Goal: Check status: Check status

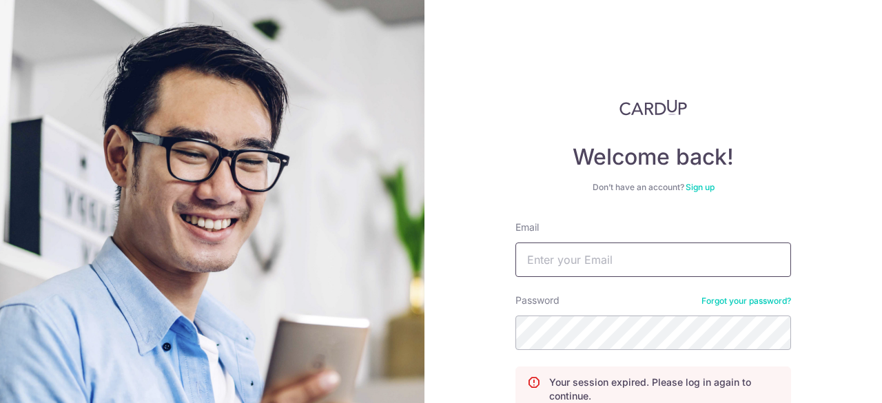
drag, startPoint x: 0, startPoint y: 0, endPoint x: 541, endPoint y: 254, distance: 597.4
click at [534, 256] on input "Email" at bounding box center [652, 259] width 275 height 34
type input "[EMAIL_ADDRESS][DOMAIN_NAME]"
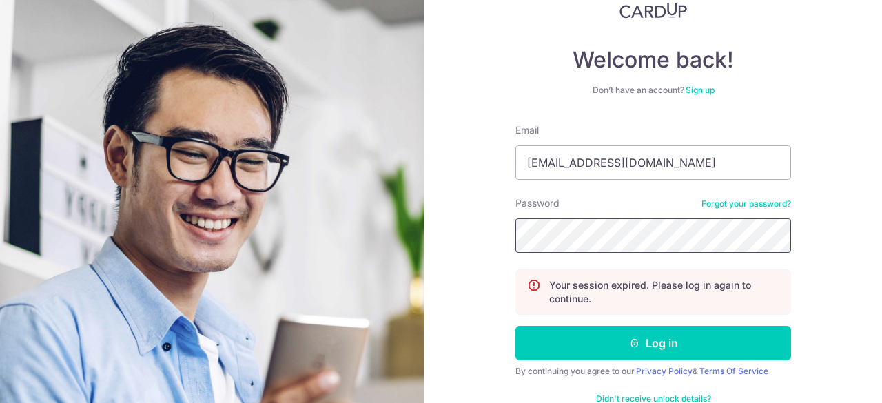
scroll to position [130, 0]
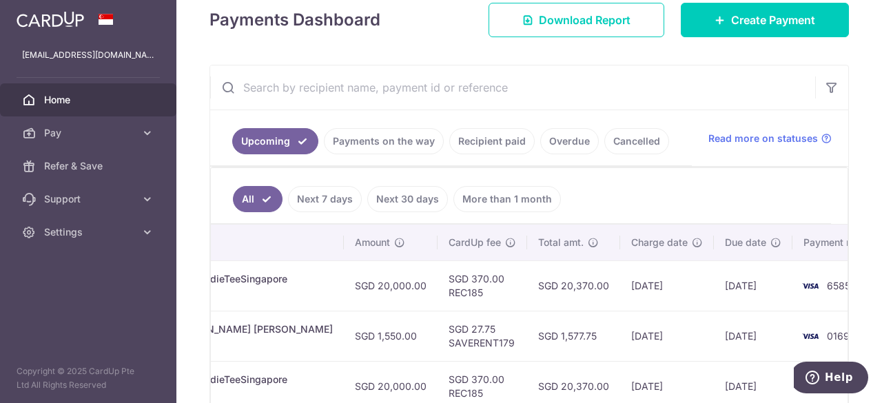
scroll to position [207, 0]
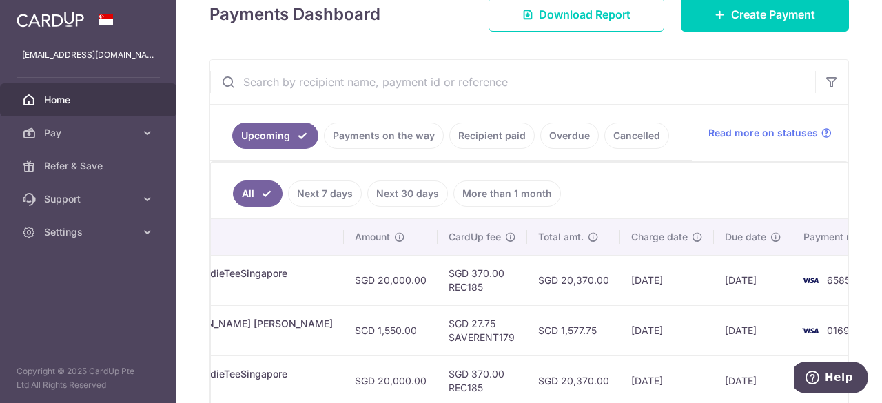
click at [598, 139] on li "Cancelled" at bounding box center [633, 136] width 70 height 26
click at [619, 128] on link "Cancelled" at bounding box center [636, 136] width 65 height 26
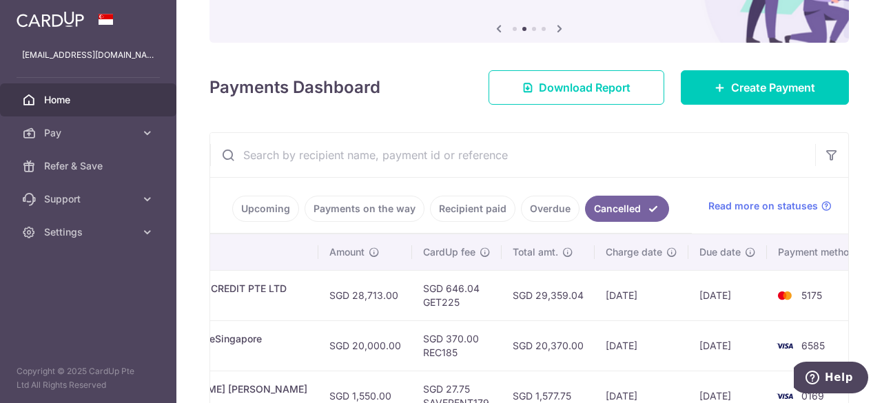
scroll to position [65, 0]
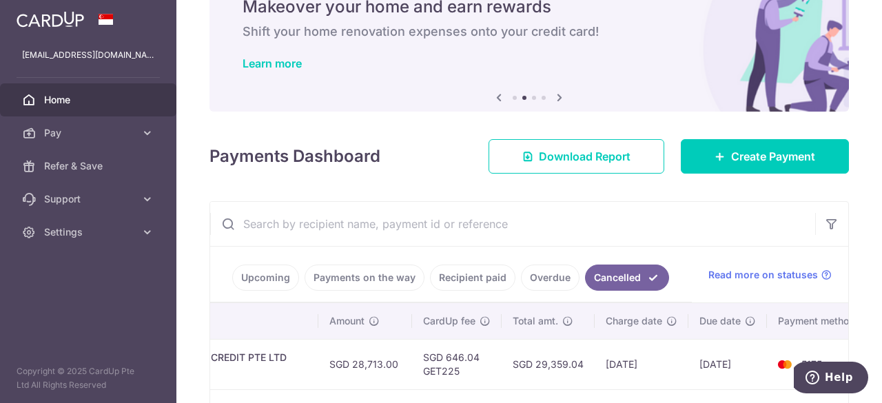
click at [279, 277] on link "Upcoming" at bounding box center [265, 277] width 67 height 26
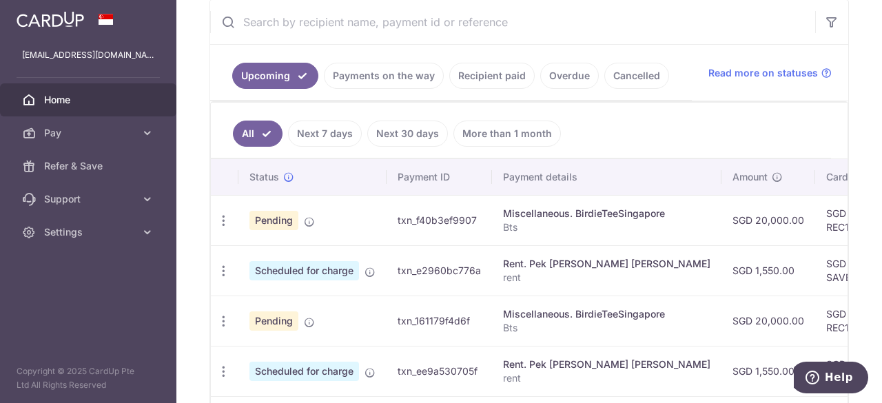
click at [395, 68] on link "Payments on the way" at bounding box center [384, 76] width 120 height 26
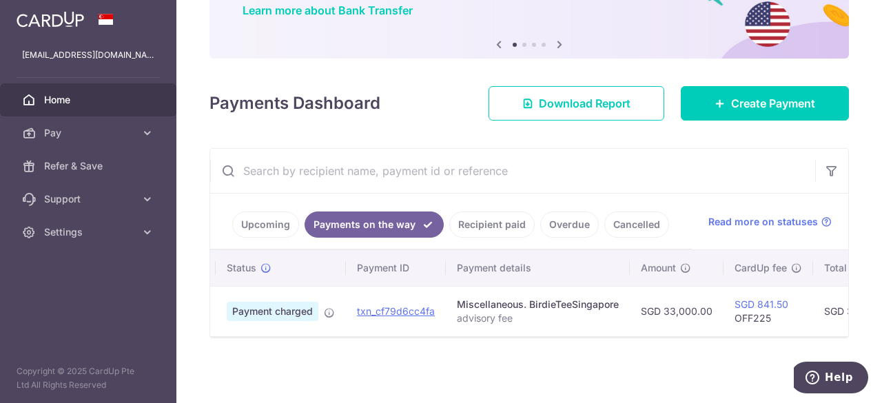
scroll to position [0, 0]
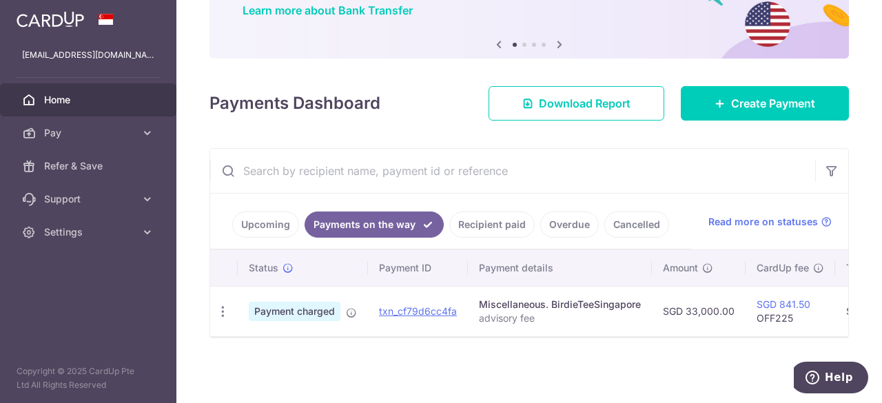
click at [555, 169] on input "text" at bounding box center [512, 171] width 605 height 44
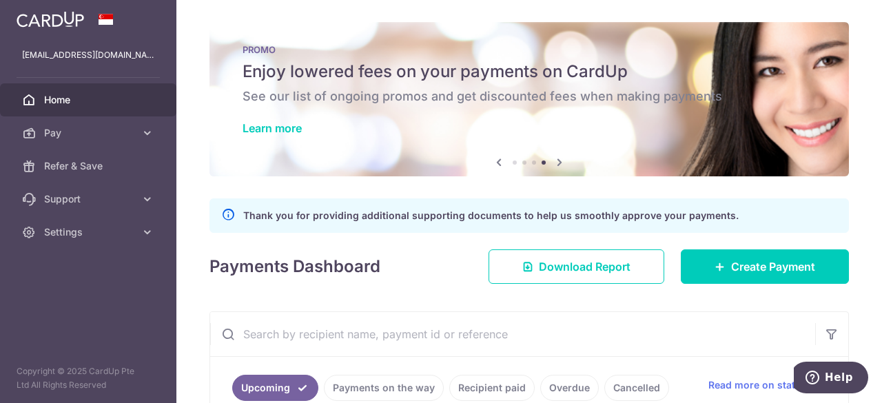
scroll to position [207, 0]
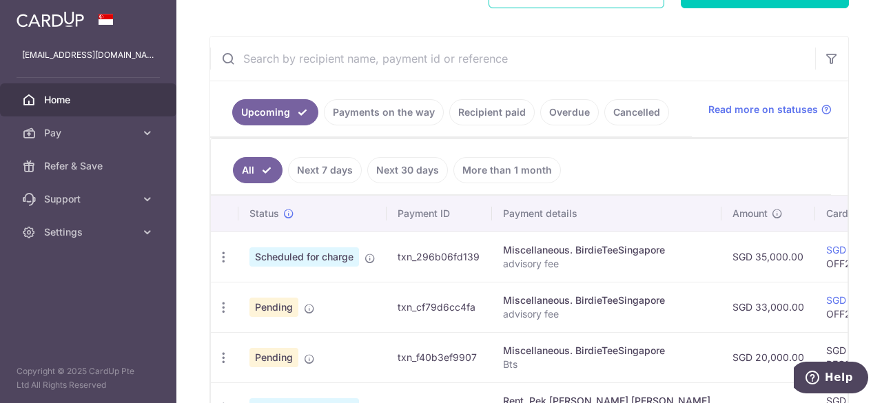
click at [399, 114] on link "Payments on the way" at bounding box center [384, 112] width 120 height 26
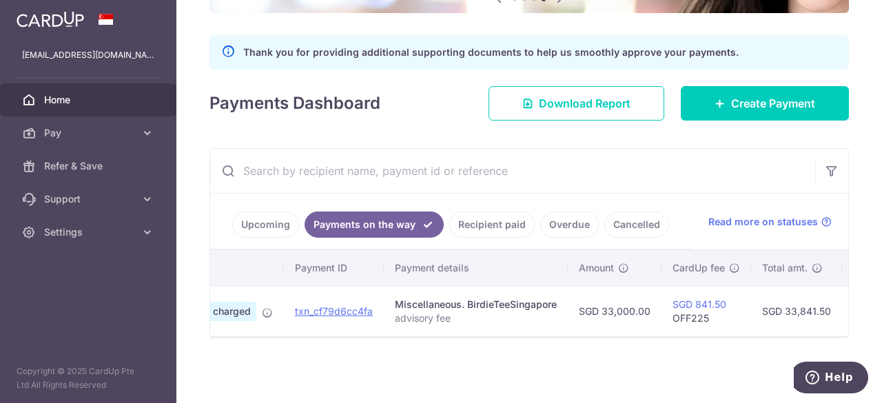
scroll to position [0, 237]
